Goal: Task Accomplishment & Management: Manage account settings

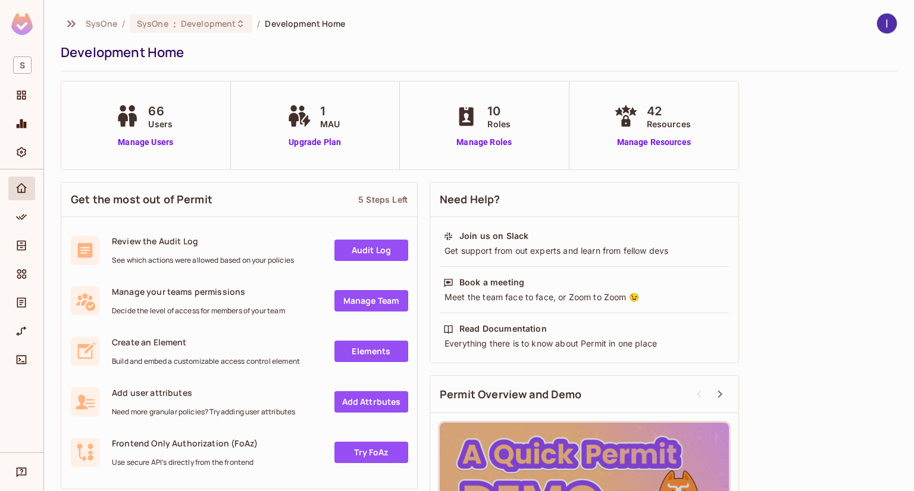
click at [22, 32] on img at bounding box center [21, 24] width 21 height 22
click at [21, 225] on div "Policy" at bounding box center [21, 217] width 27 height 24
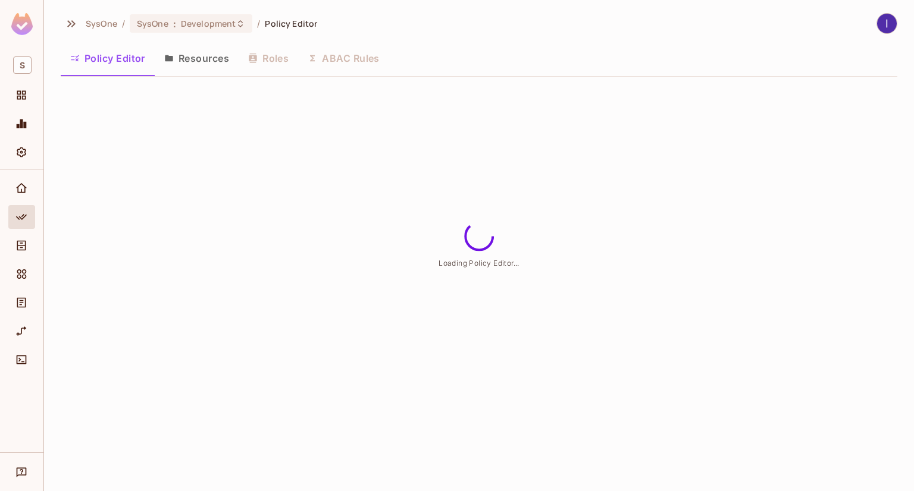
click at [190, 58] on button "Resources" at bounding box center [197, 58] width 84 height 30
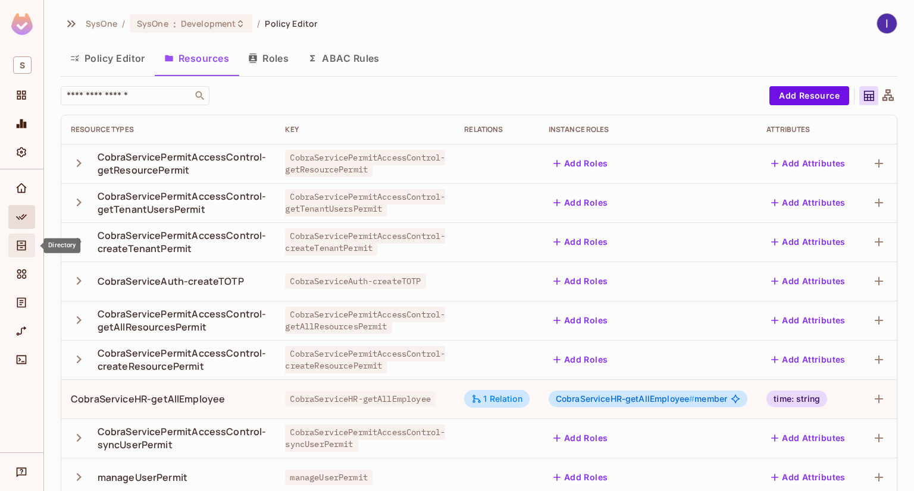
click at [19, 245] on icon "Directory" at bounding box center [21, 246] width 9 height 10
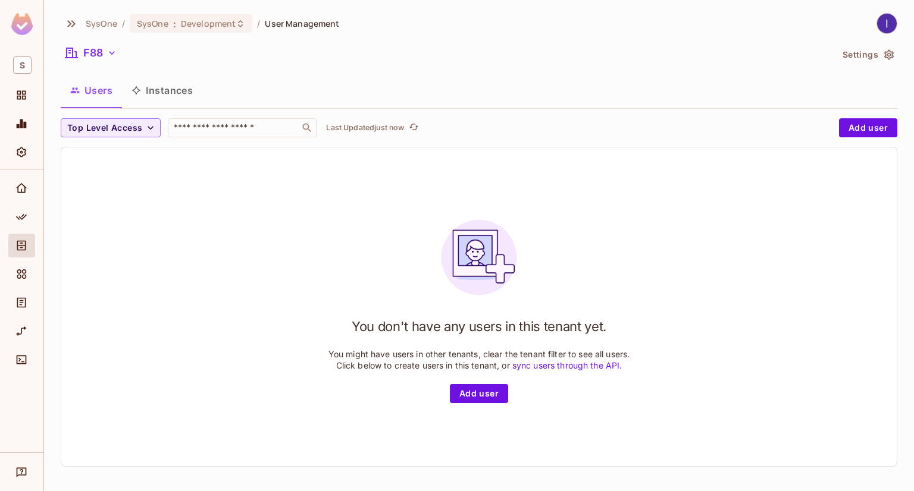
click at [866, 59] on button "Settings" at bounding box center [867, 54] width 59 height 19
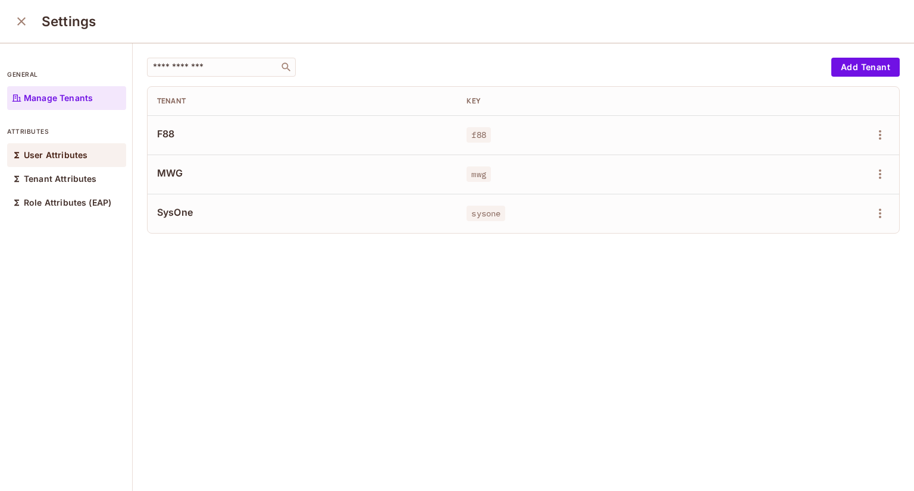
click at [57, 159] on p "User Attributes" at bounding box center [56, 156] width 64 height 10
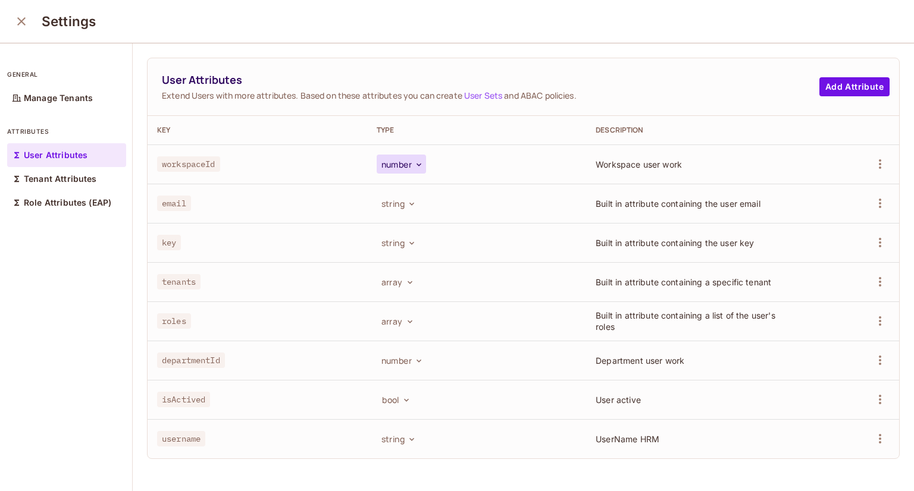
click at [399, 167] on button "number" at bounding box center [401, 164] width 49 height 19
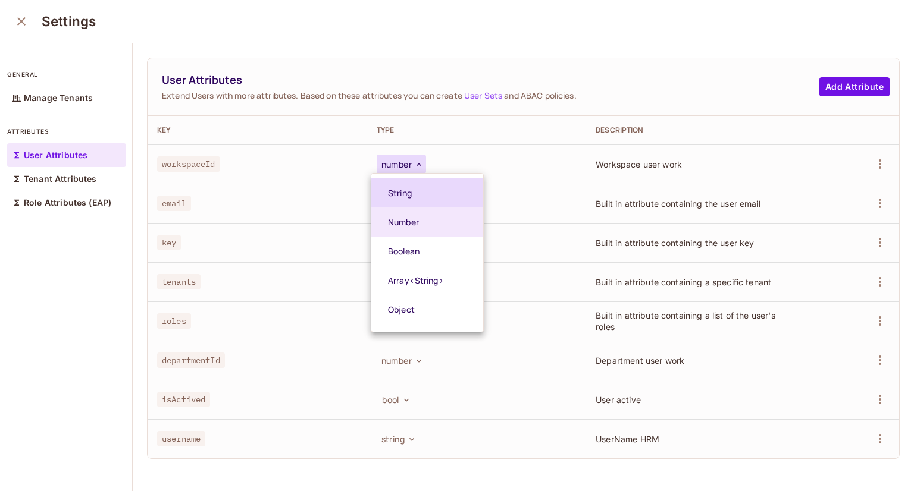
click at [405, 190] on span "String" at bounding box center [434, 192] width 92 height 11
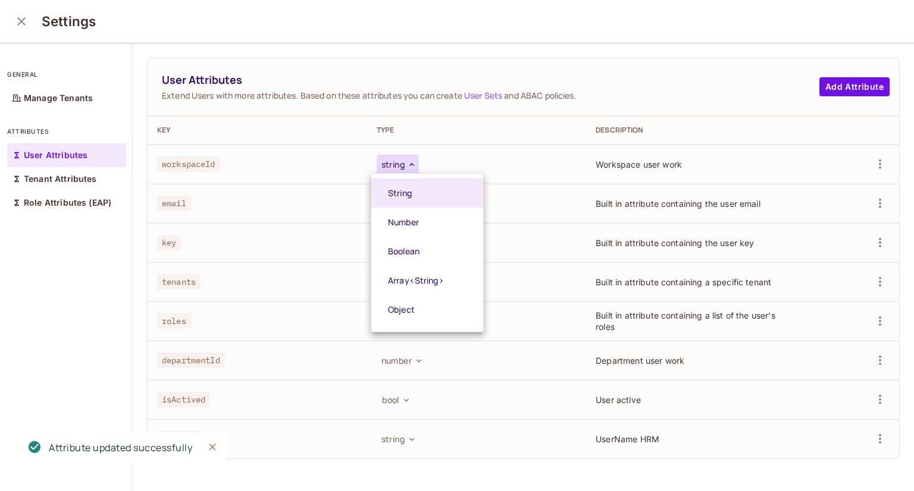
click at [93, 259] on div at bounding box center [457, 245] width 914 height 491
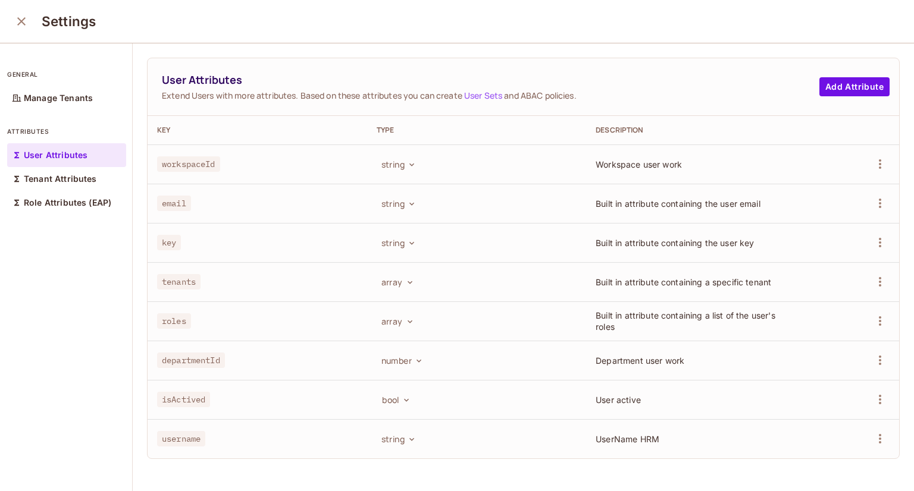
scroll to position [1, 0]
click at [405, 360] on button "number" at bounding box center [401, 359] width 49 height 19
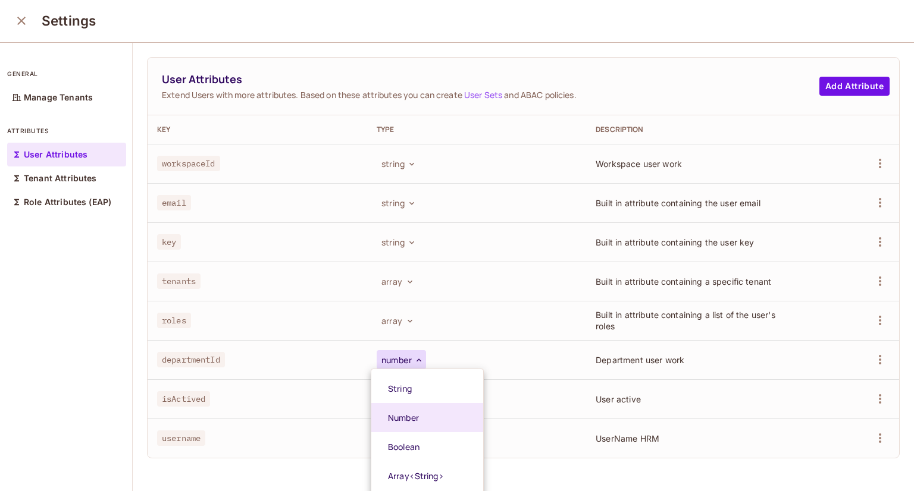
click at [61, 350] on div at bounding box center [457, 245] width 914 height 491
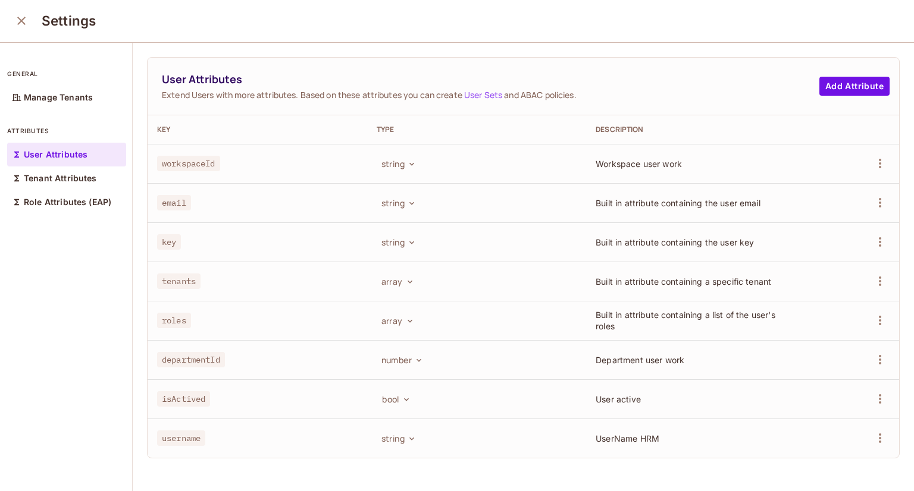
scroll to position [0, 0]
click at [20, 29] on button "close" at bounding box center [22, 22] width 24 height 24
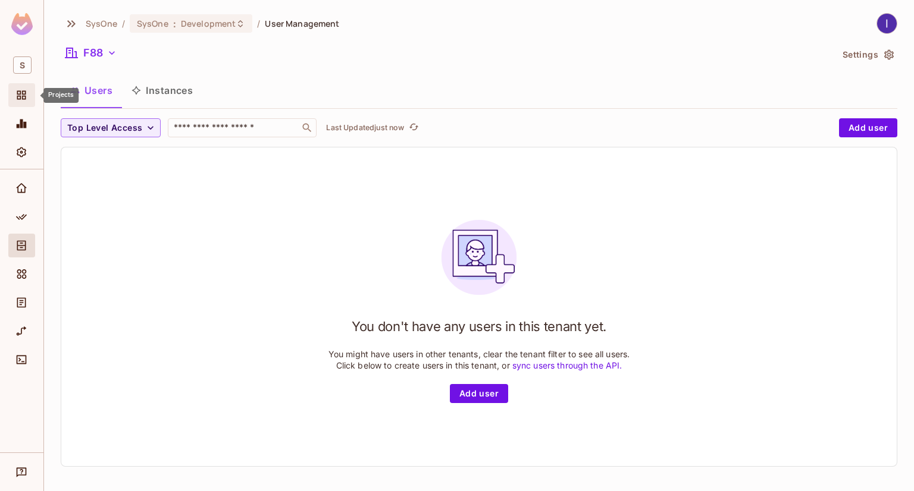
click at [27, 93] on icon "Projects" at bounding box center [21, 95] width 12 height 12
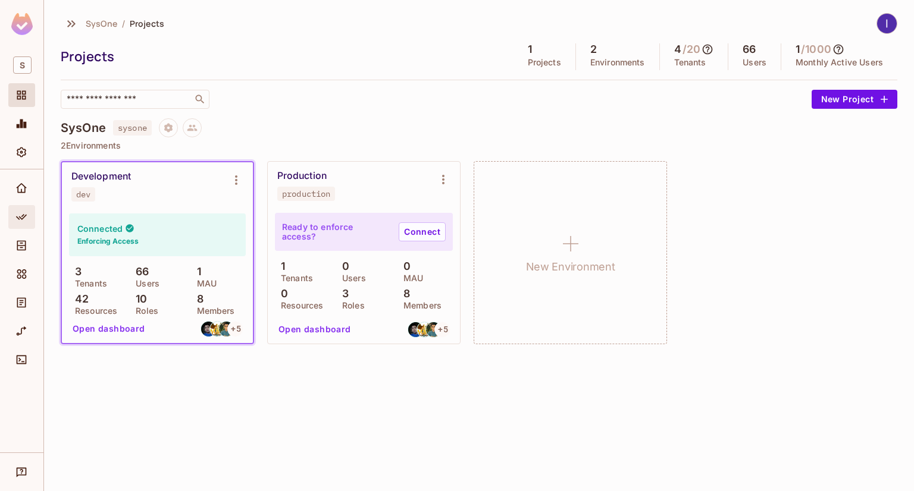
click at [21, 221] on icon "Policy" at bounding box center [21, 217] width 12 height 12
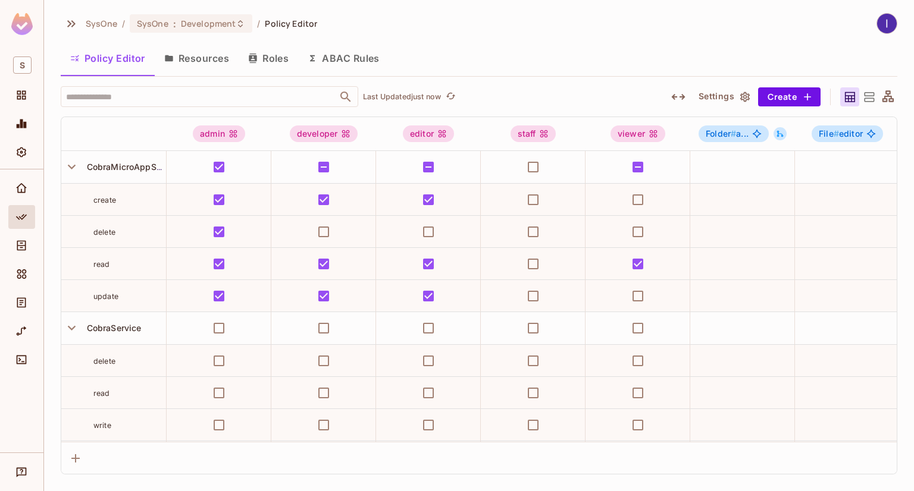
click at [345, 53] on button "ABAC Rules" at bounding box center [343, 58] width 91 height 30
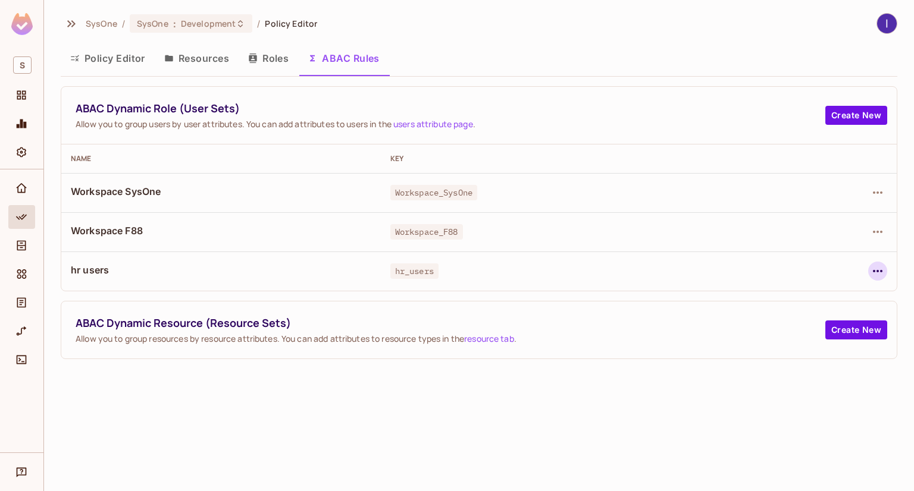
click at [875, 264] on icon "button" at bounding box center [877, 271] width 14 height 14
click at [762, 300] on div "Edit Dynamic Role (User Set)" at bounding box center [796, 299] width 117 height 12
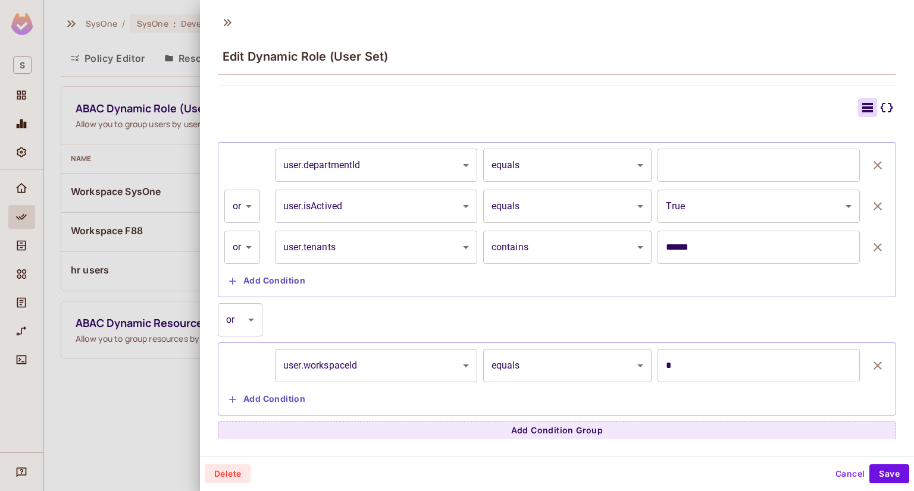
scroll to position [271, 0]
click at [109, 77] on div at bounding box center [457, 245] width 914 height 491
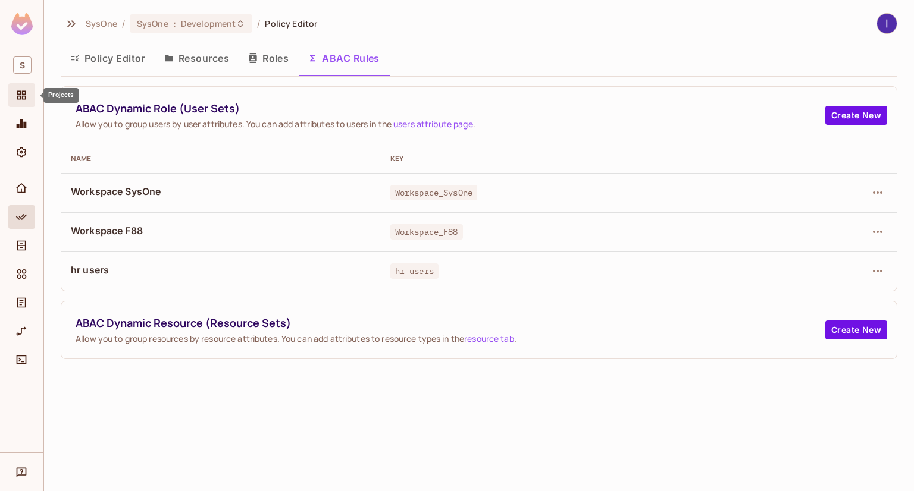
click at [17, 101] on icon "Projects" at bounding box center [21, 95] width 12 height 12
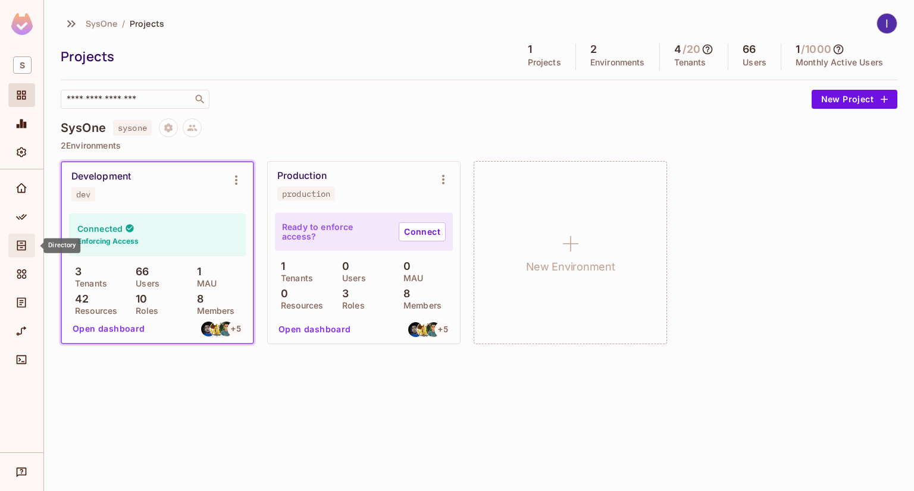
click at [21, 240] on icon "Directory" at bounding box center [21, 246] width 12 height 12
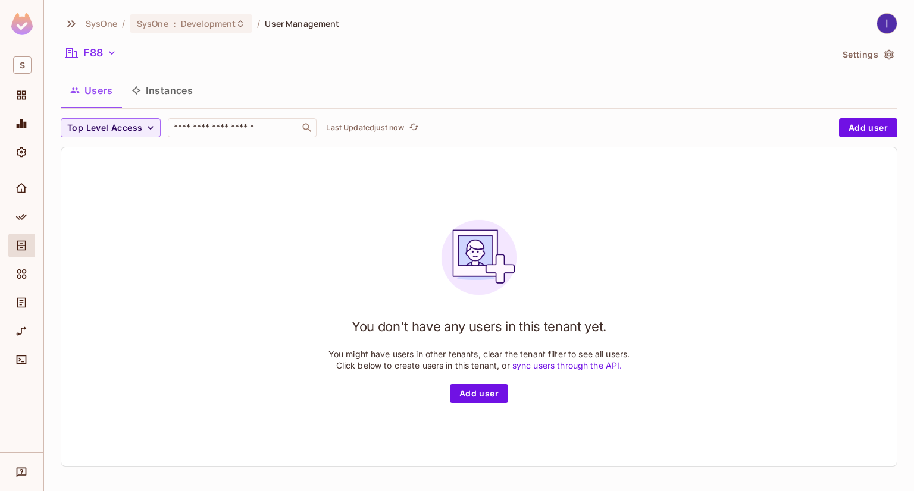
drag, startPoint x: 870, startPoint y: 58, endPoint x: 871, endPoint y: 50, distance: 7.8
click at [870, 57] on button "Settings" at bounding box center [867, 54] width 59 height 19
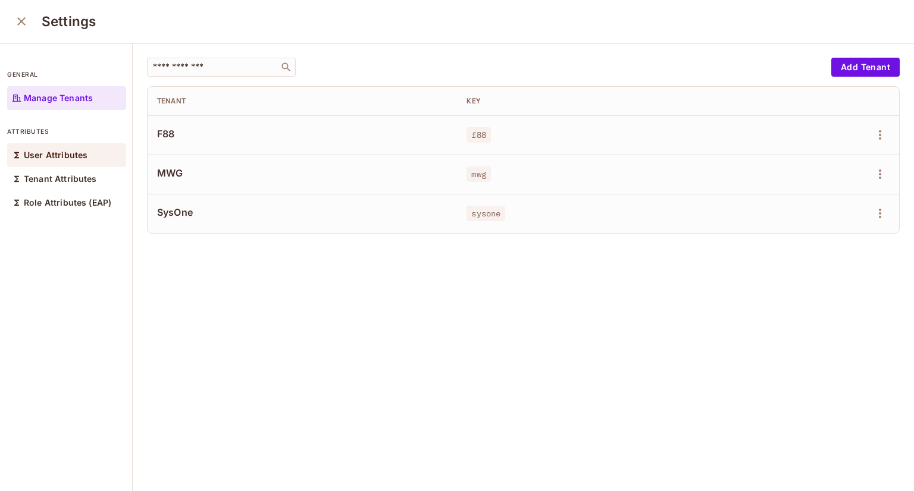
click at [43, 159] on p "User Attributes" at bounding box center [56, 156] width 64 height 10
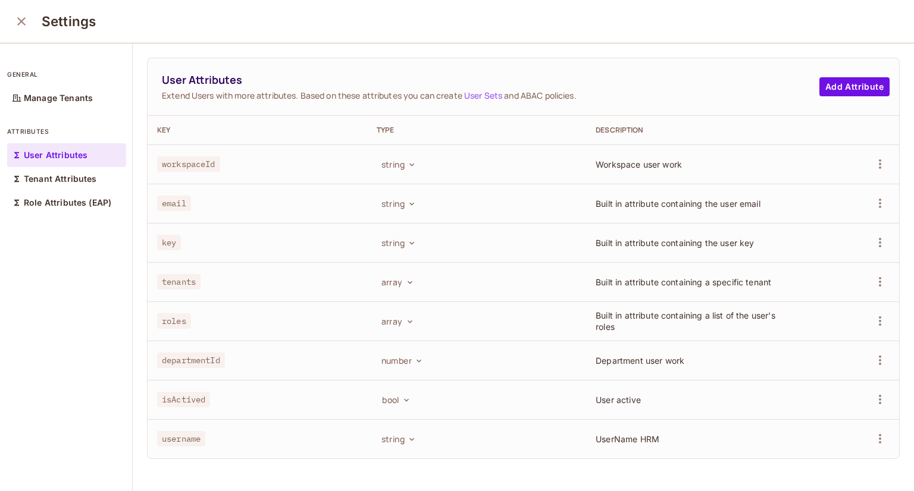
scroll to position [1, 0]
click at [405, 359] on button "number" at bounding box center [401, 359] width 49 height 19
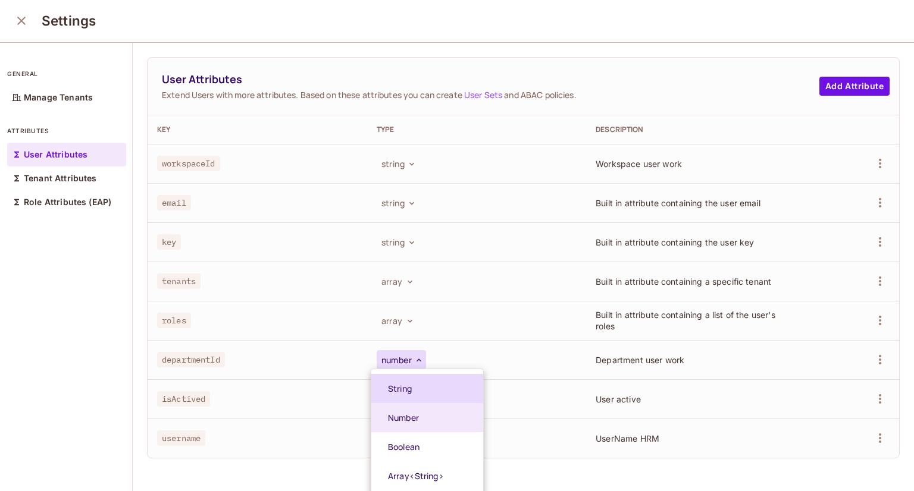
click at [407, 387] on span "String" at bounding box center [434, 388] width 92 height 11
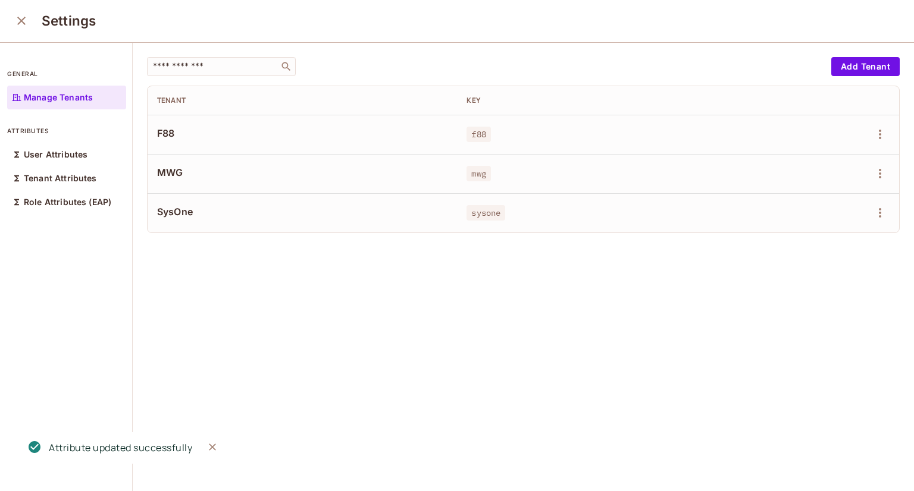
click at [18, 19] on icon "close" at bounding box center [21, 21] width 14 height 14
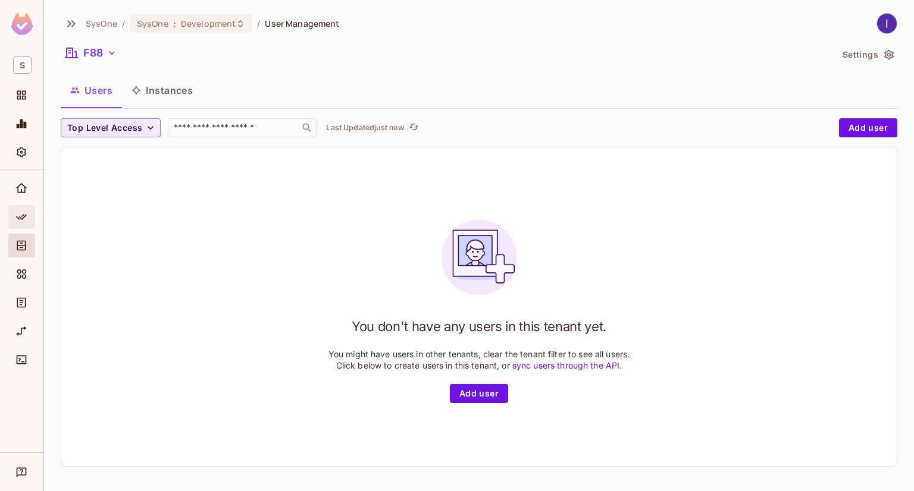
click at [10, 224] on div "Policy" at bounding box center [21, 217] width 27 height 24
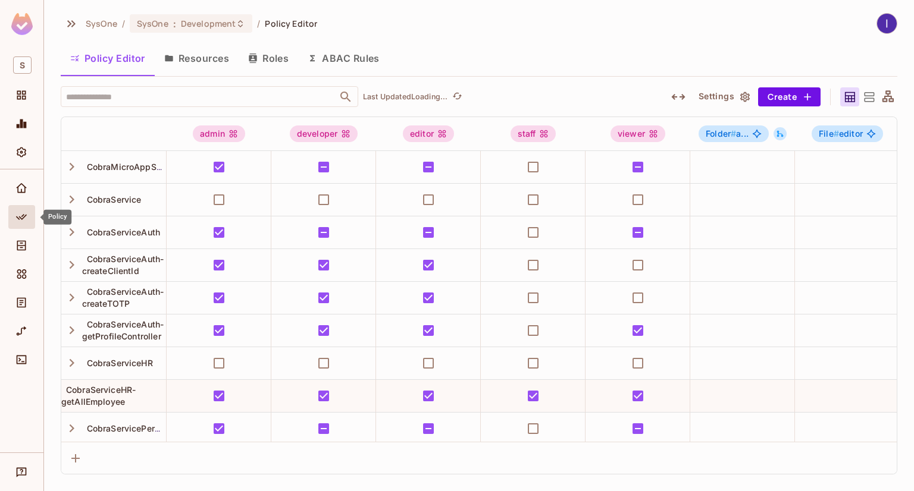
click at [236, 51] on button "Resources" at bounding box center [197, 58] width 84 height 30
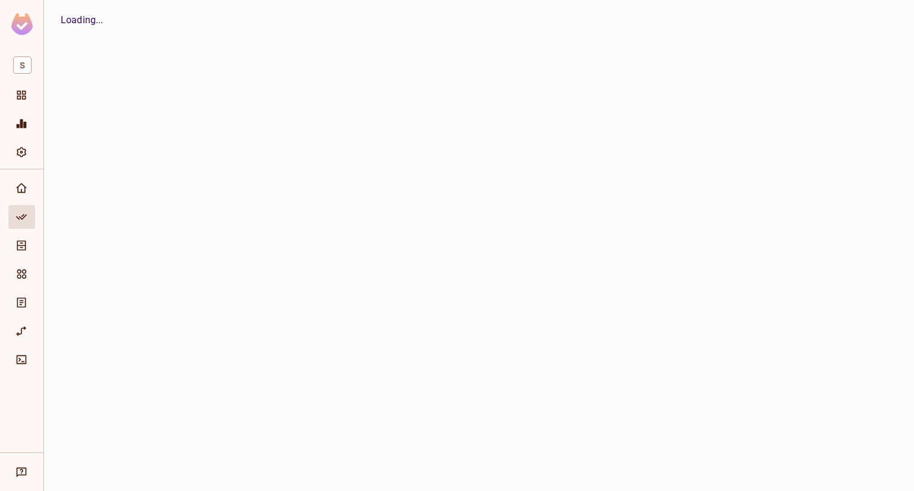
click at [251, 58] on div "SysOne / SysOne : Development / Policy Editor Policy Editor Resources Roles ABA…" at bounding box center [479, 245] width 870 height 491
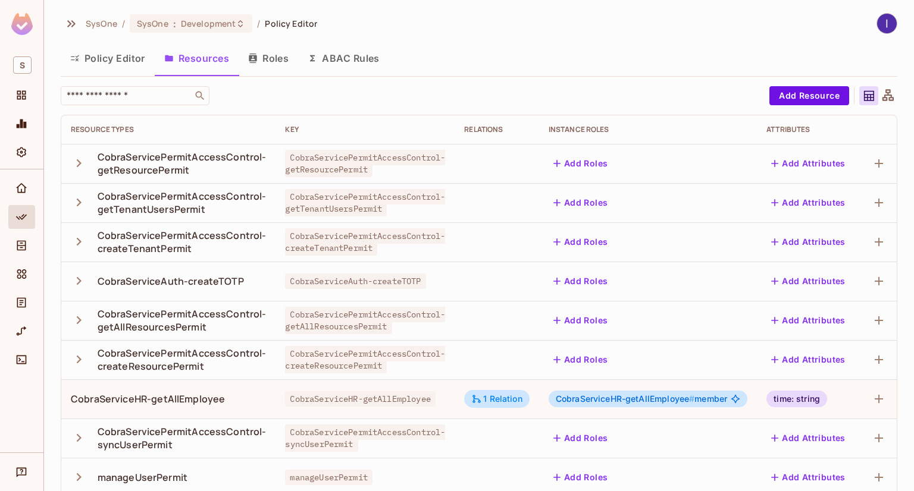
click at [358, 57] on button "ABAC Rules" at bounding box center [343, 58] width 91 height 30
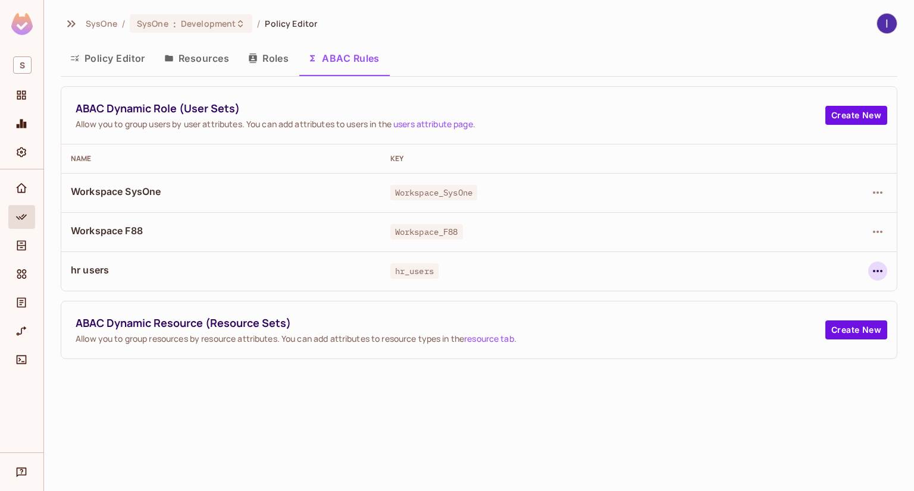
click at [882, 268] on icon "button" at bounding box center [877, 271] width 14 height 14
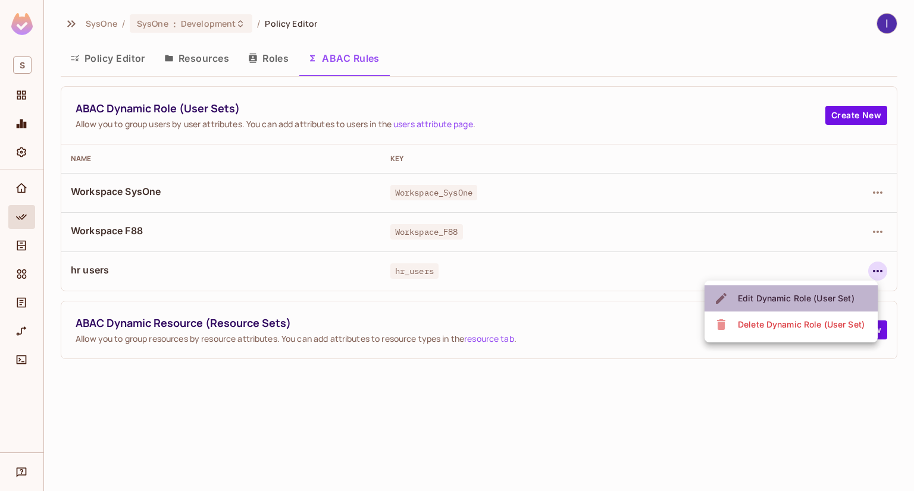
click at [806, 296] on div "Edit Dynamic Role (User Set)" at bounding box center [796, 299] width 117 height 12
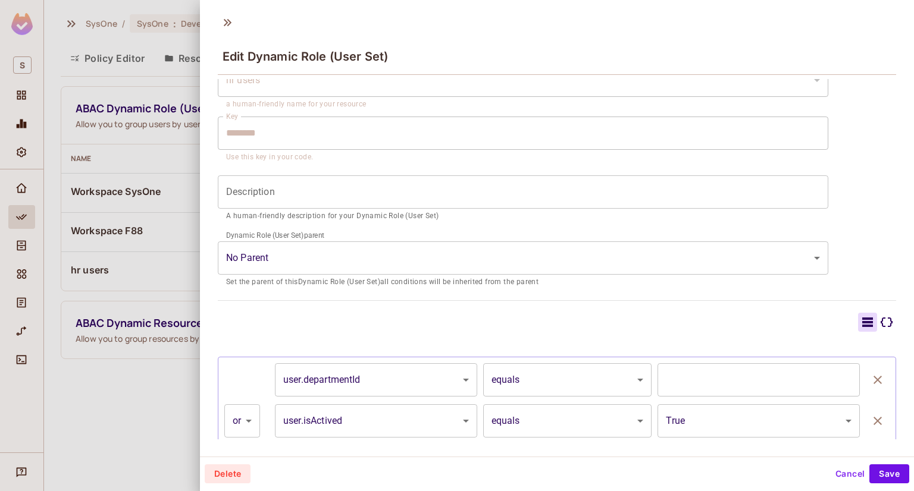
scroll to position [119, 0]
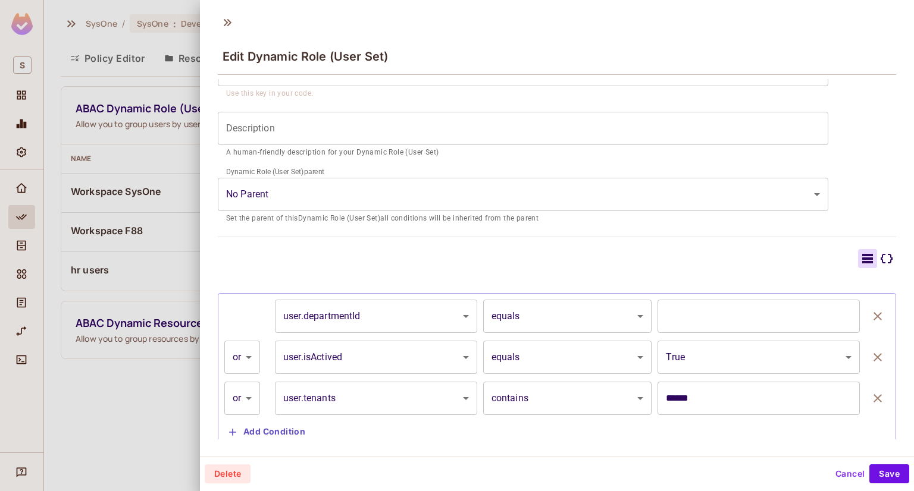
click at [150, 391] on div at bounding box center [457, 245] width 914 height 491
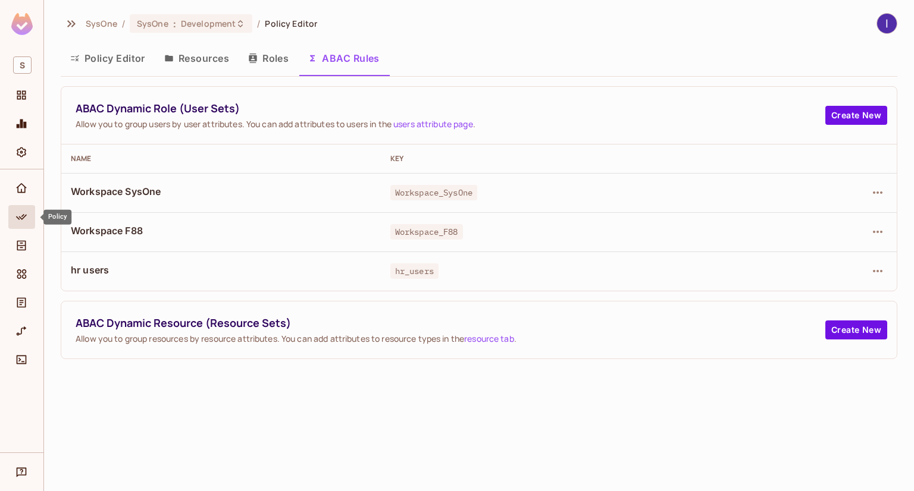
click at [25, 223] on icon "Policy" at bounding box center [21, 217] width 12 height 12
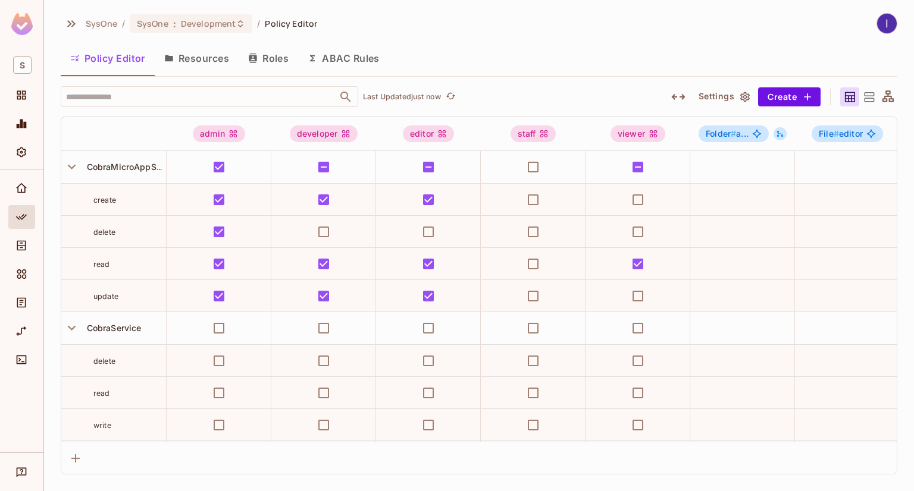
click at [208, 61] on button "Resources" at bounding box center [197, 58] width 84 height 30
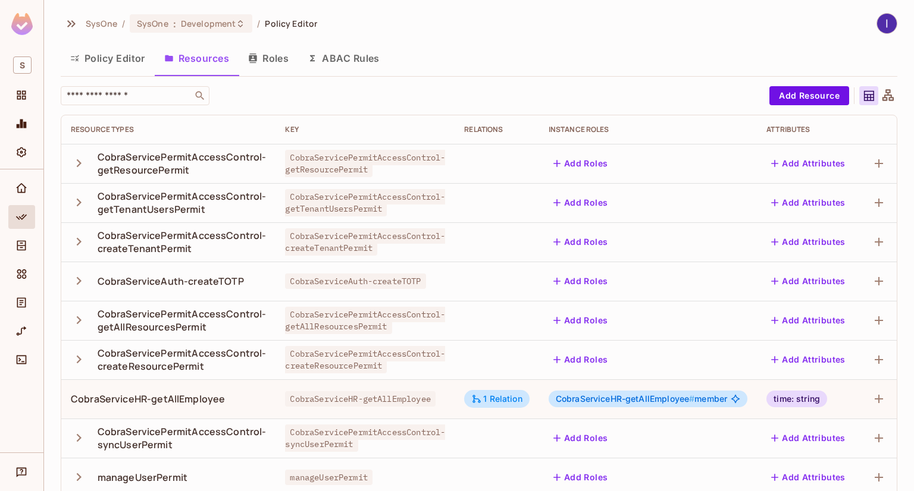
click at [284, 67] on button "Roles" at bounding box center [268, 58] width 59 height 30
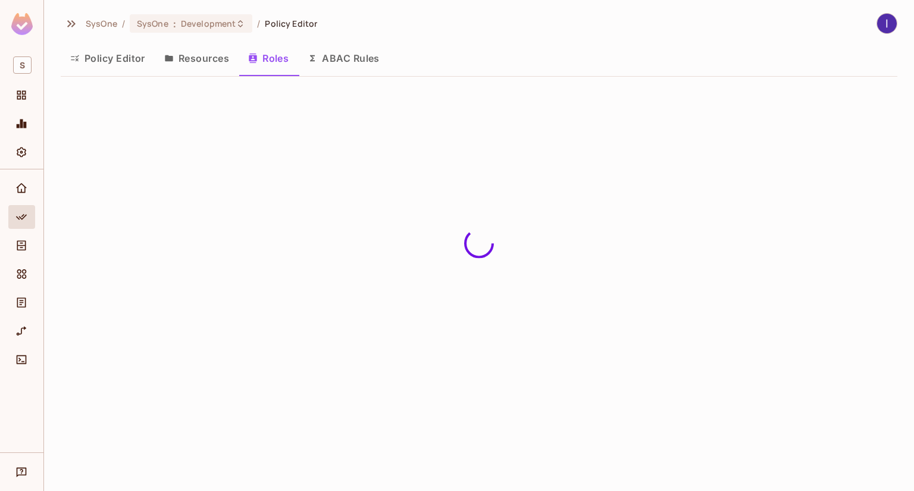
click at [338, 57] on button "ABAC Rules" at bounding box center [343, 58] width 91 height 30
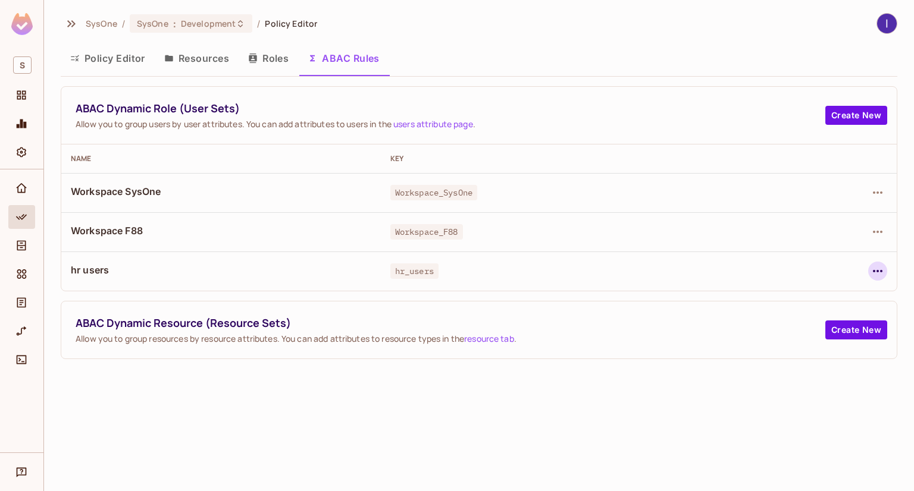
click at [879, 274] on icon "button" at bounding box center [877, 271] width 14 height 14
click at [757, 295] on div "Edit Dynamic Role (User Set)" at bounding box center [796, 299] width 117 height 12
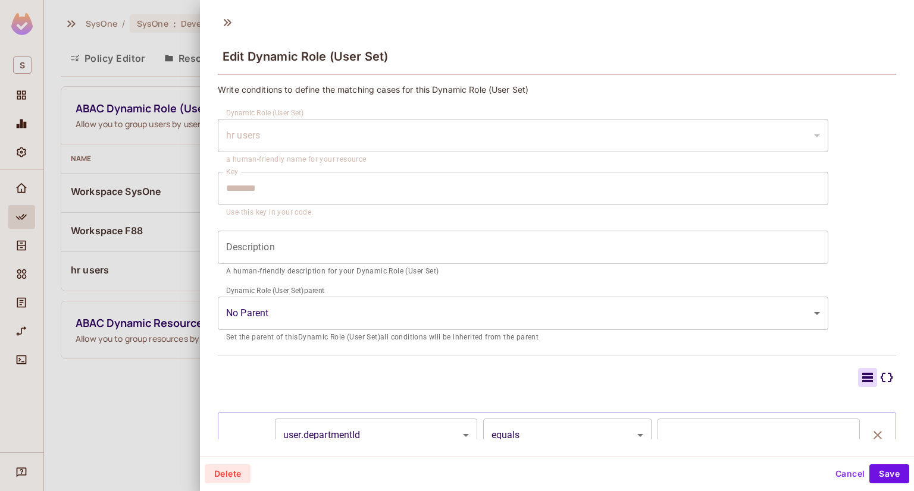
scroll to position [271, 0]
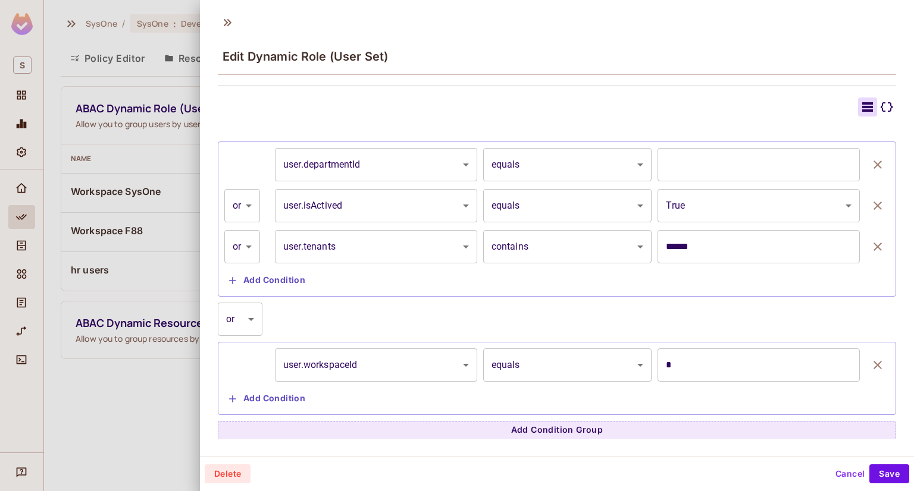
click at [419, 164] on body "S SysOne / SysOne : Development / Policy Editor Policy Editor Resources Roles A…" at bounding box center [457, 245] width 914 height 491
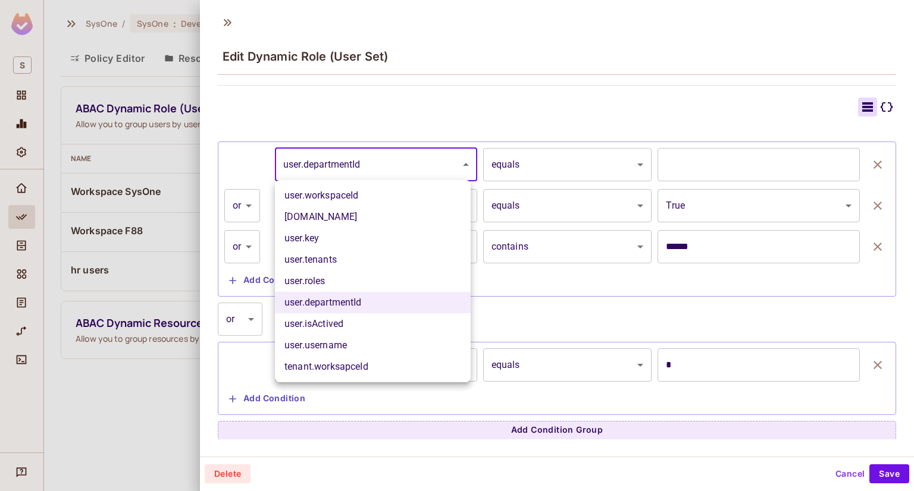
click at [342, 302] on li "user.departmentId" at bounding box center [373, 302] width 196 height 21
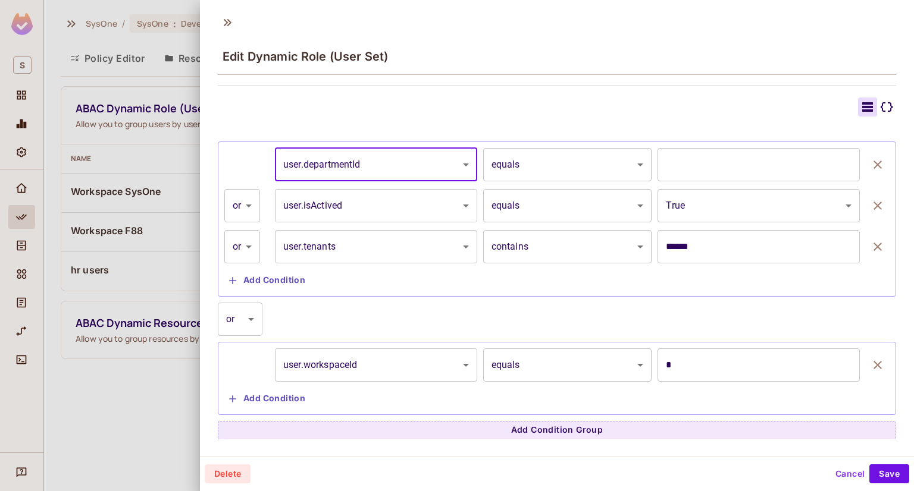
click at [788, 170] on input "*" at bounding box center [758, 164] width 202 height 33
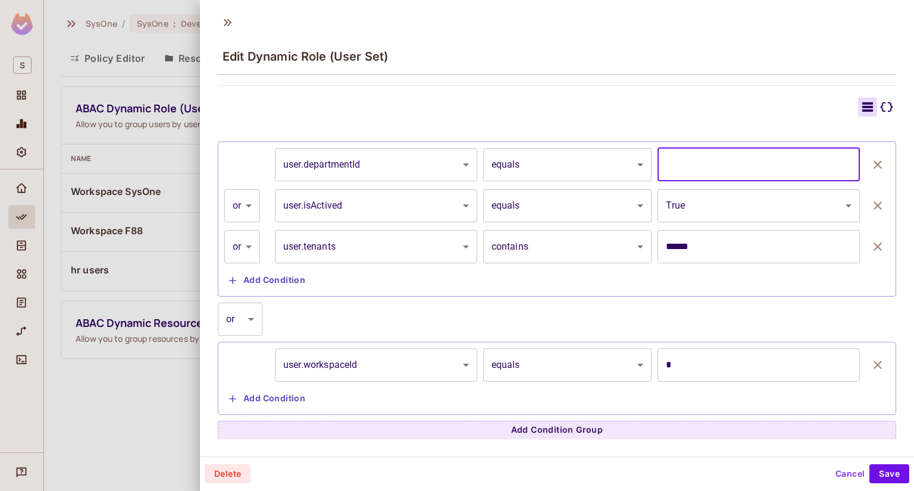
click at [115, 417] on div at bounding box center [457, 245] width 914 height 491
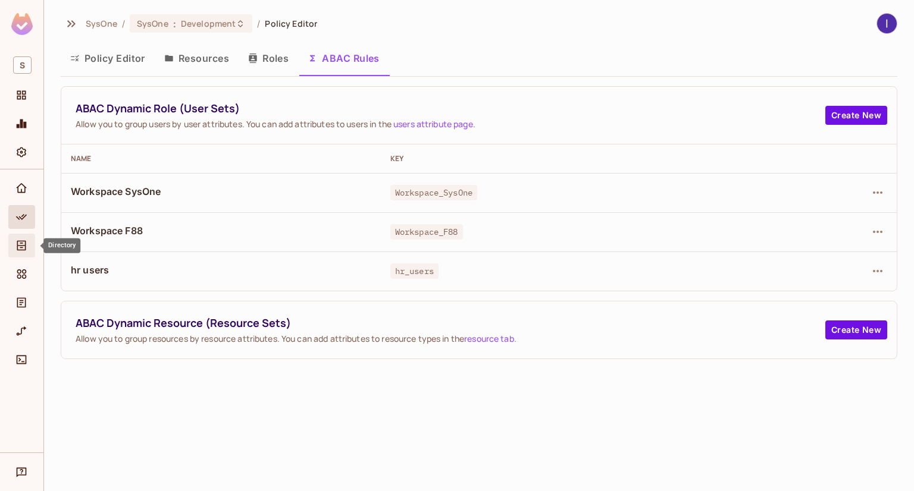
click at [21, 249] on icon "Directory" at bounding box center [21, 246] width 12 height 12
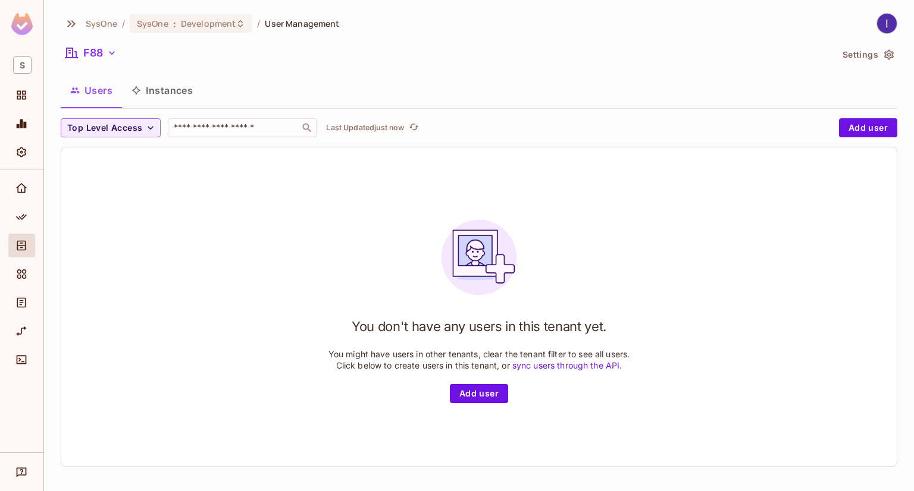
click at [843, 52] on button "Settings" at bounding box center [867, 54] width 59 height 19
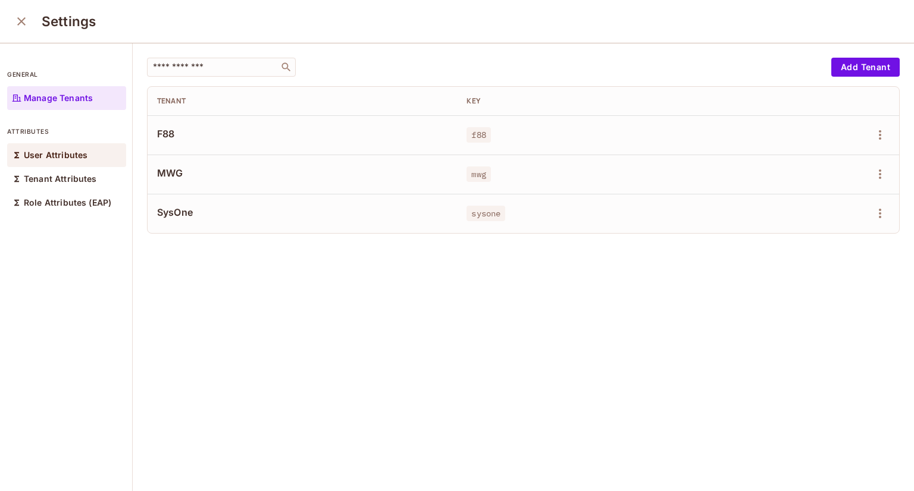
click at [79, 154] on p "User Attributes" at bounding box center [56, 156] width 64 height 10
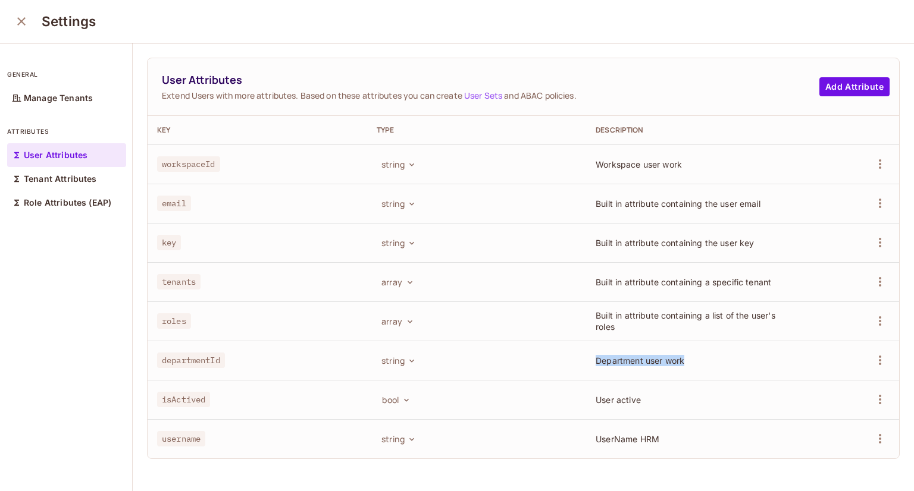
drag, startPoint x: 719, startPoint y: 356, endPoint x: 384, endPoint y: 342, distance: 335.9
click at [384, 342] on tr "departmentId string Department user work" at bounding box center [523, 360] width 751 height 39
click at [202, 356] on span "departmentId" at bounding box center [191, 360] width 68 height 15
